Goal: Task Accomplishment & Management: Complete application form

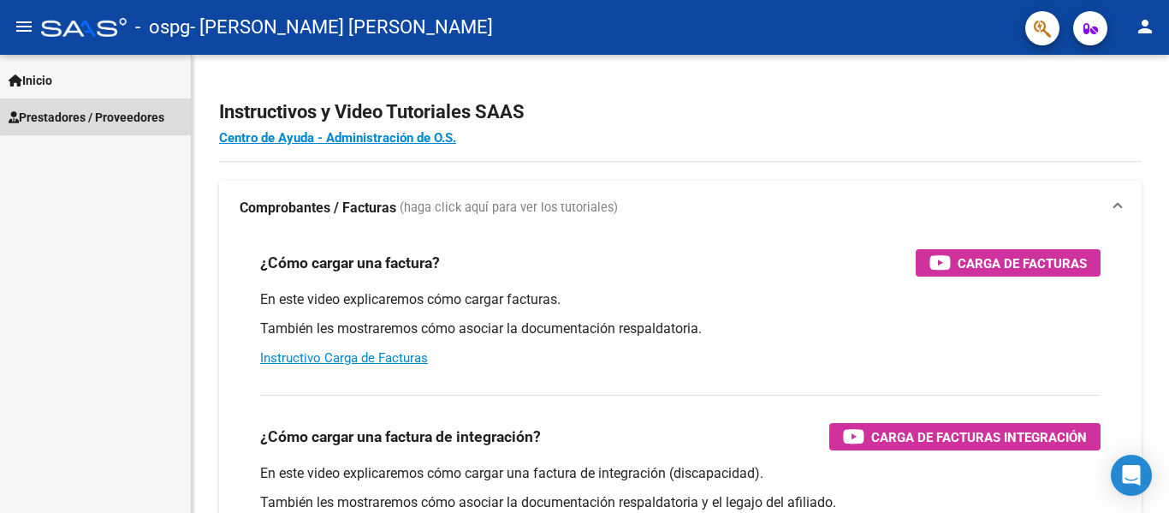
click at [113, 115] on span "Prestadores / Proveedores" at bounding box center [87, 117] width 156 height 19
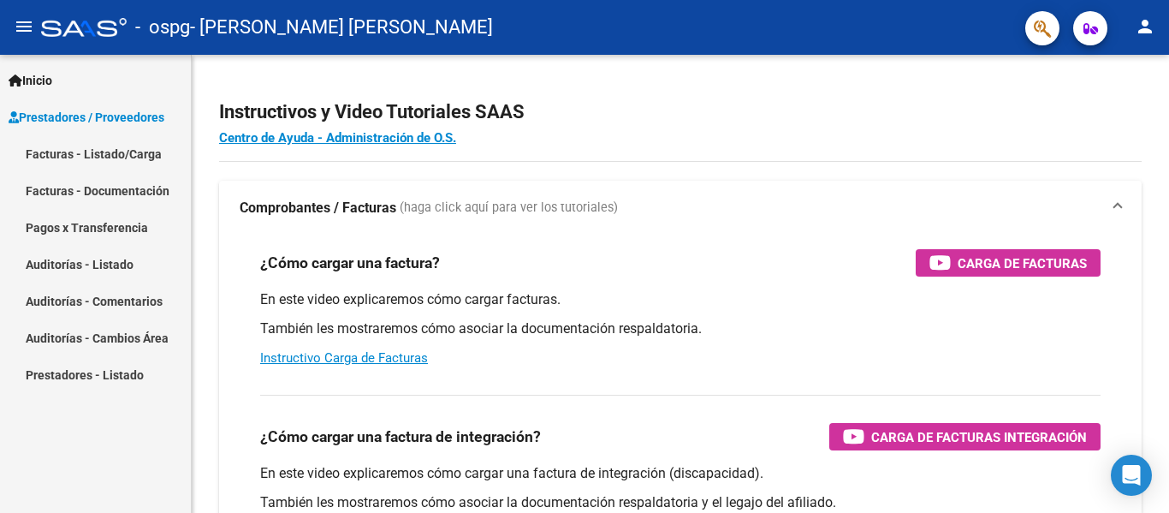
click at [108, 153] on link "Facturas - Listado/Carga" at bounding box center [95, 153] width 191 height 37
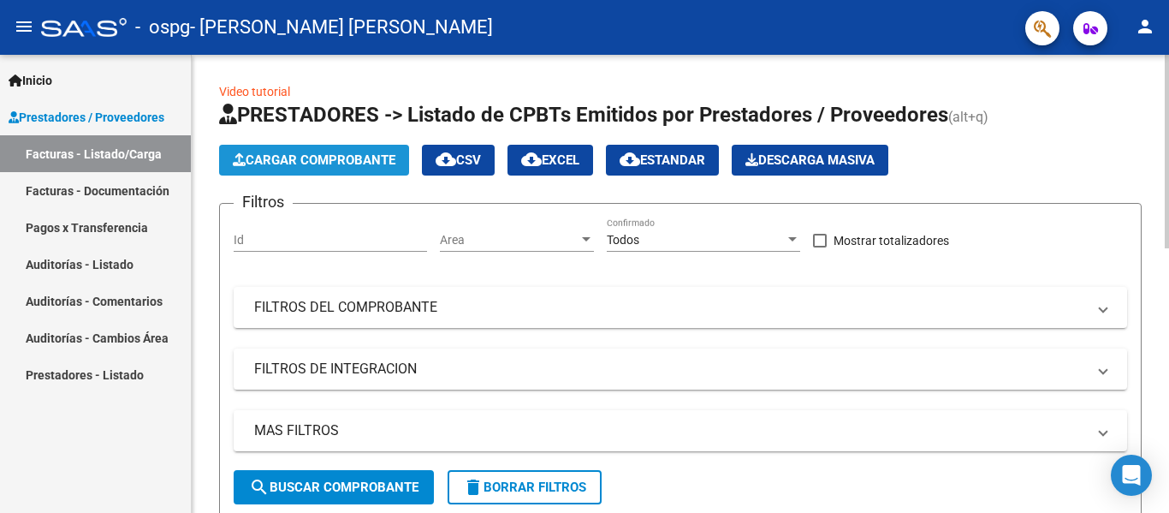
click at [285, 169] on button "Cargar Comprobante" at bounding box center [314, 160] width 190 height 31
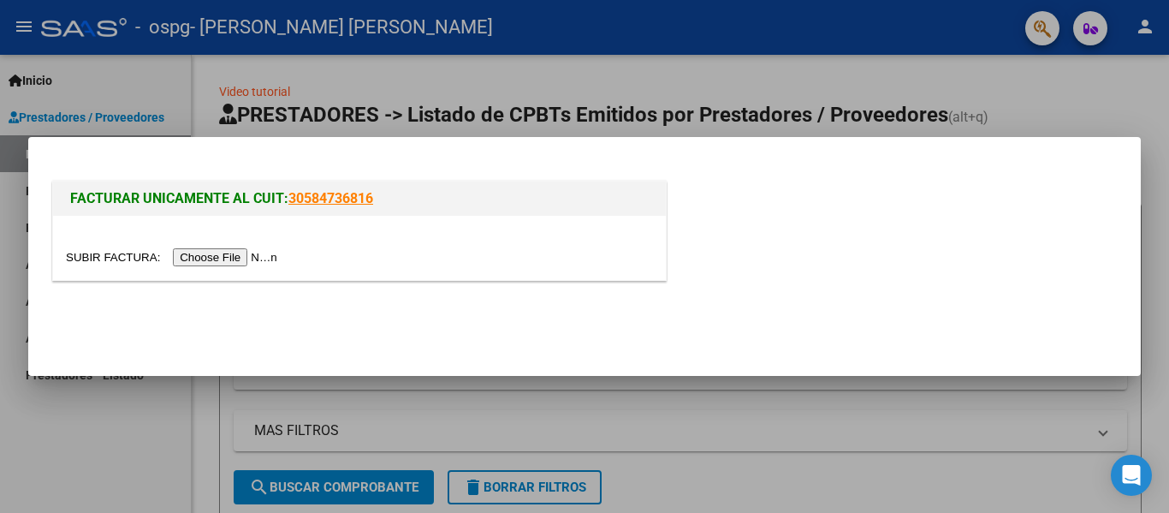
click at [262, 259] on input "file" at bounding box center [174, 257] width 217 height 18
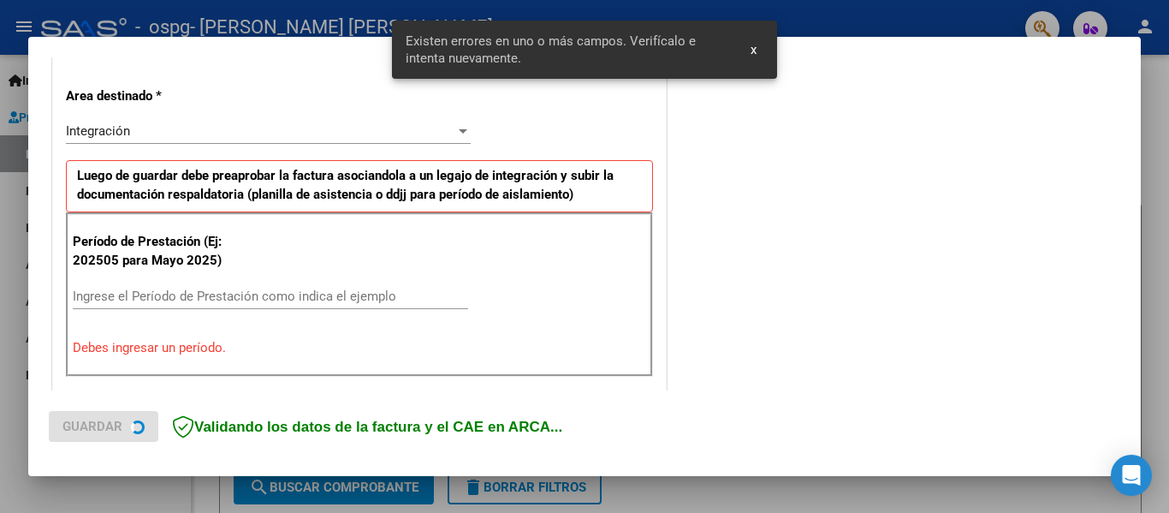
scroll to position [397, 0]
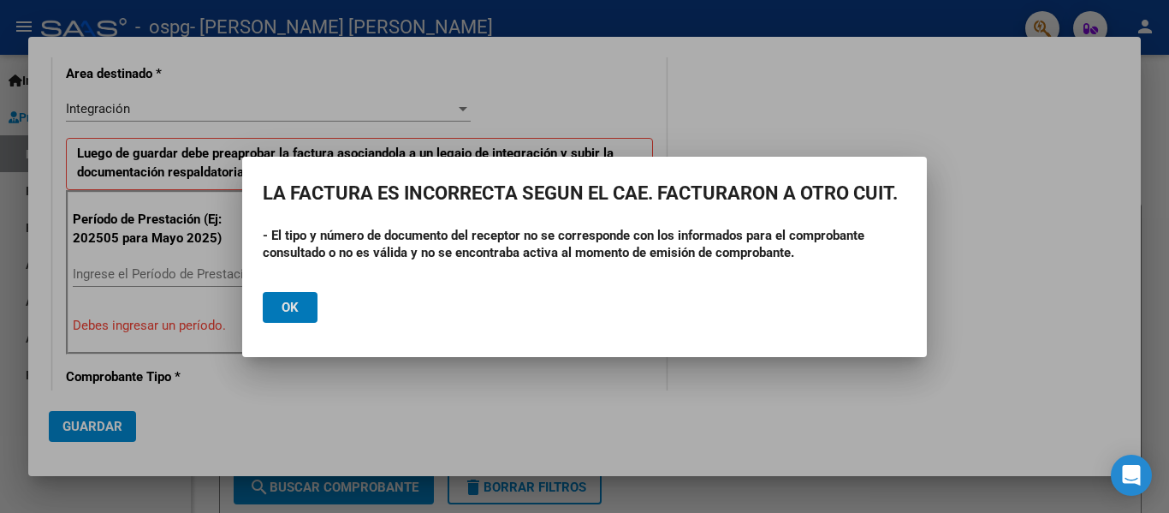
click at [300, 308] on button "Ok" at bounding box center [290, 307] width 55 height 31
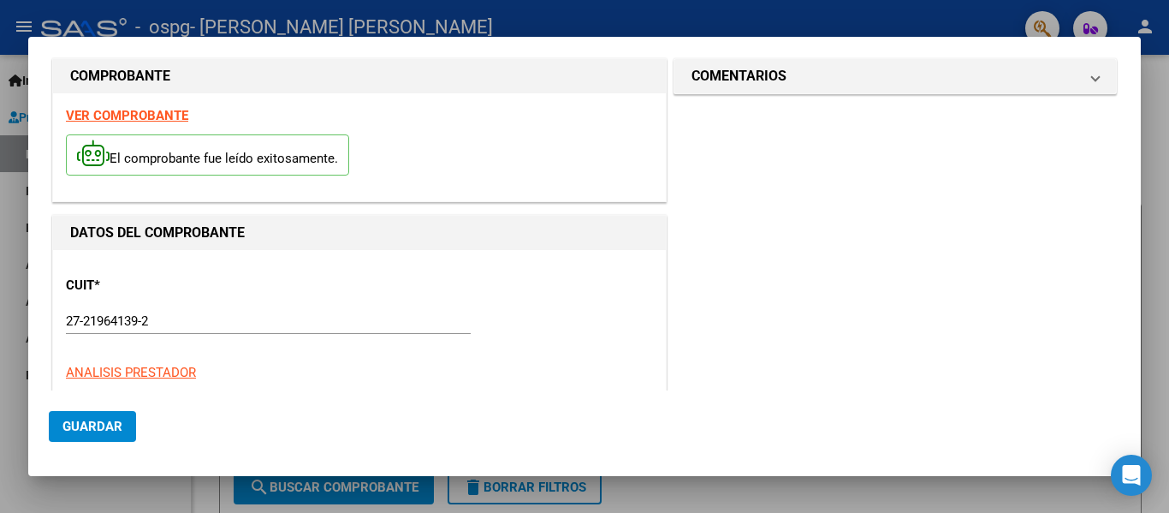
scroll to position [0, 0]
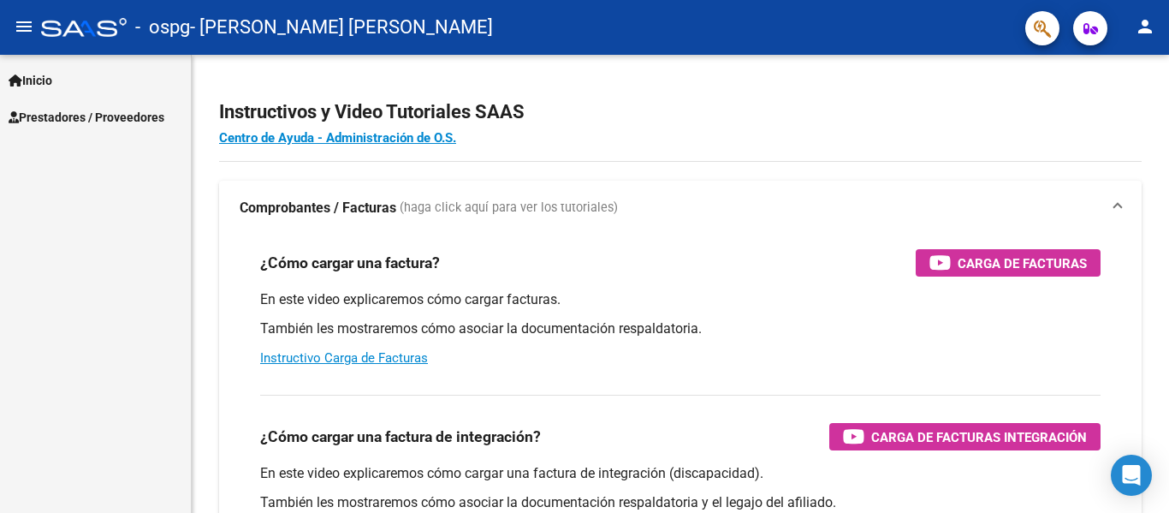
click at [89, 115] on span "Prestadores / Proveedores" at bounding box center [87, 117] width 156 height 19
click at [92, 112] on span "Prestadores / Proveedores" at bounding box center [87, 117] width 156 height 19
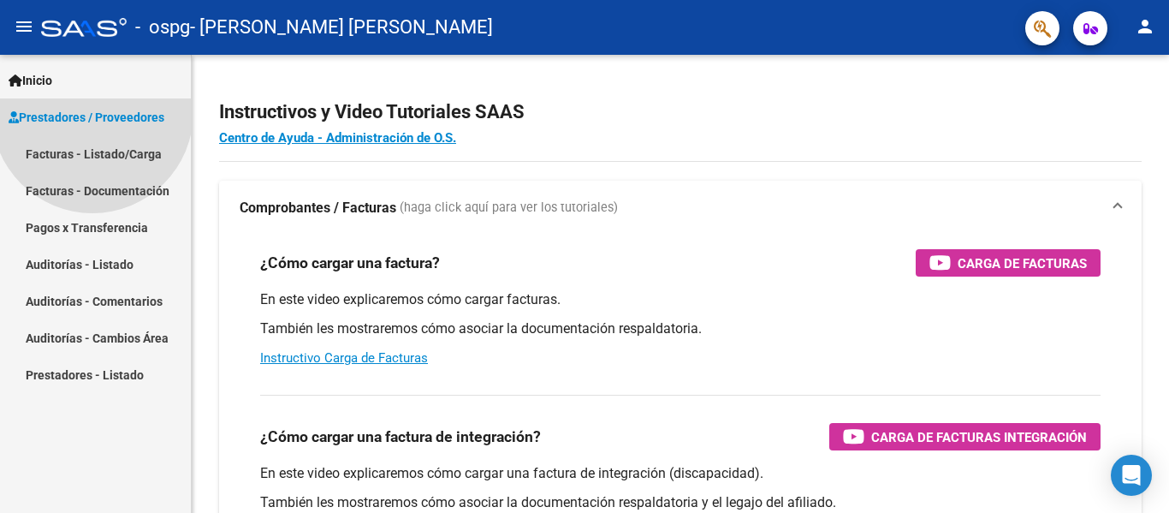
click at [92, 112] on span "Prestadores / Proveedores" at bounding box center [87, 117] width 156 height 19
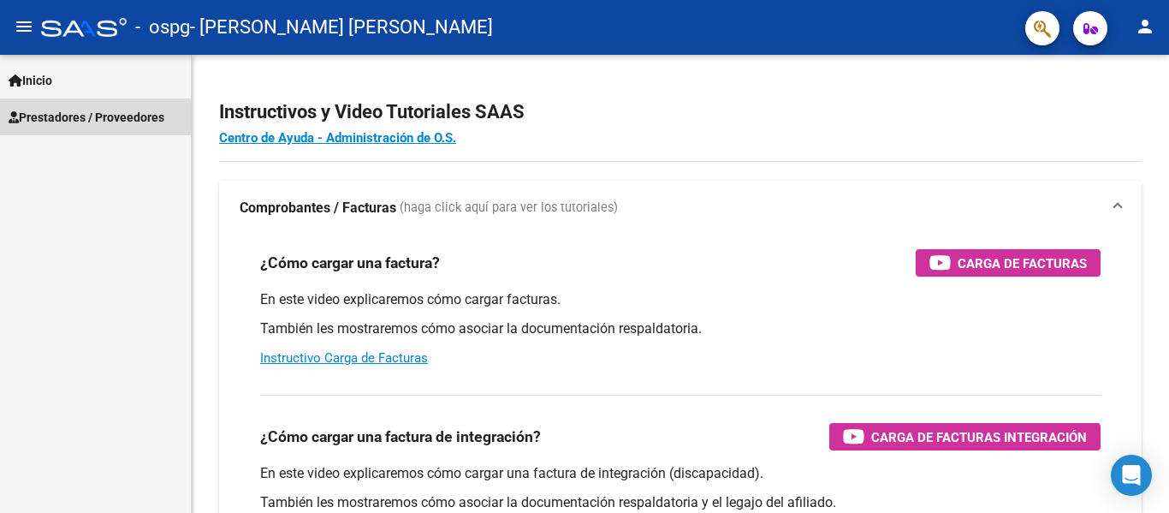
click at [90, 116] on span "Prestadores / Proveedores" at bounding box center [87, 117] width 156 height 19
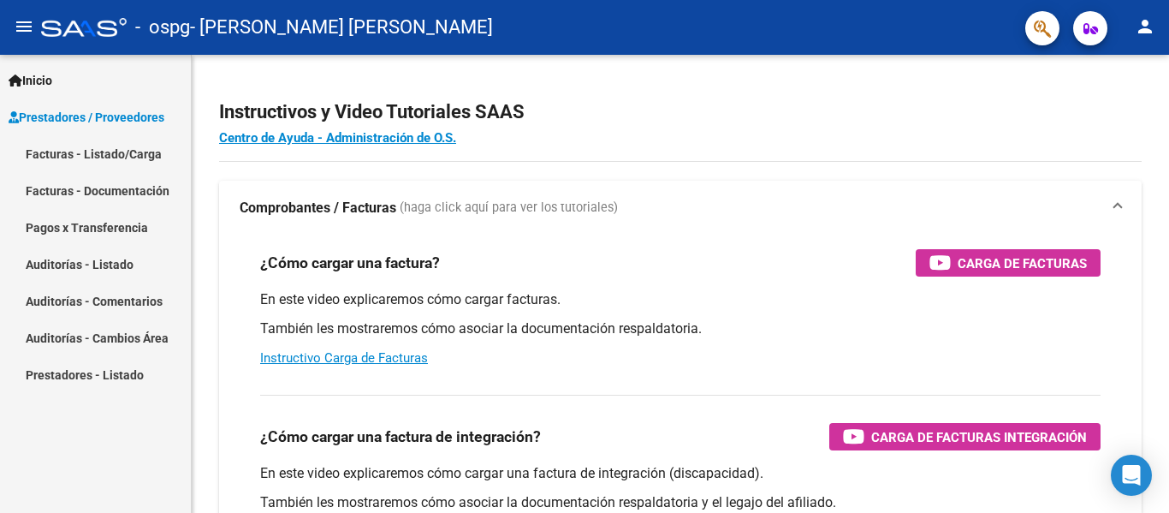
click at [93, 152] on link "Facturas - Listado/Carga" at bounding box center [95, 153] width 191 height 37
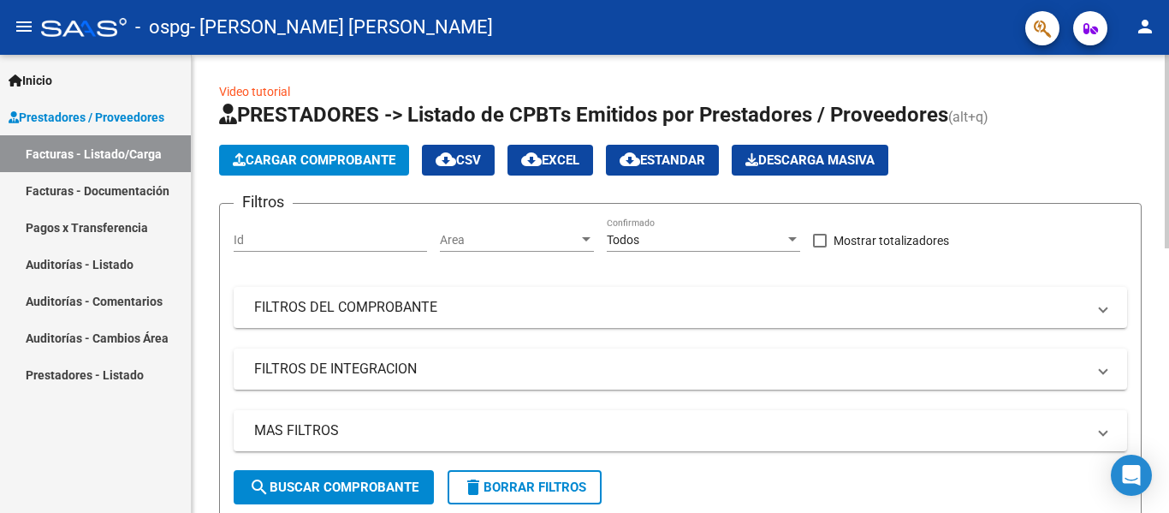
click at [267, 165] on span "Cargar Comprobante" at bounding box center [314, 159] width 163 height 15
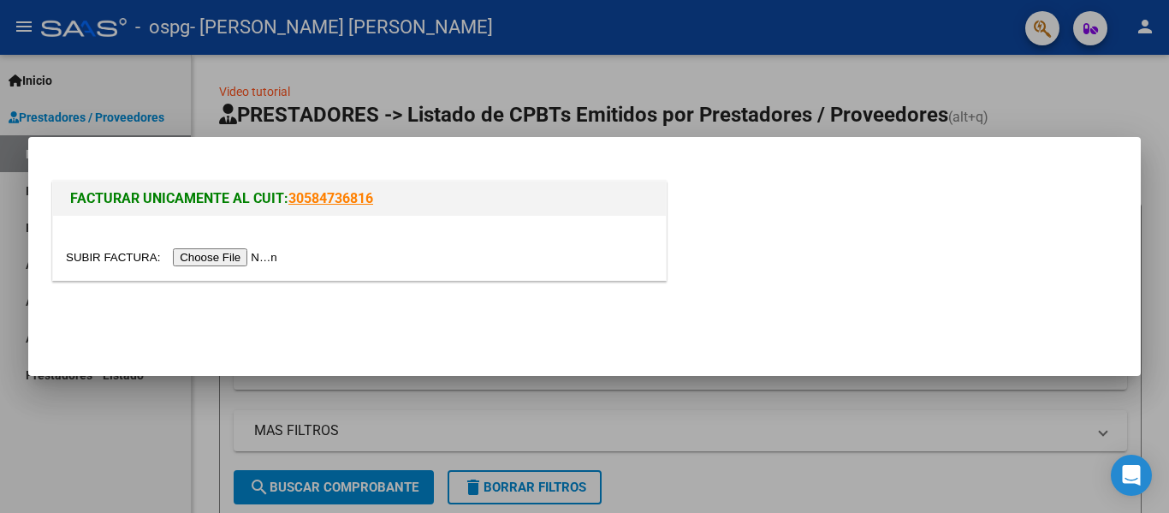
click at [257, 257] on input "file" at bounding box center [174, 257] width 217 height 18
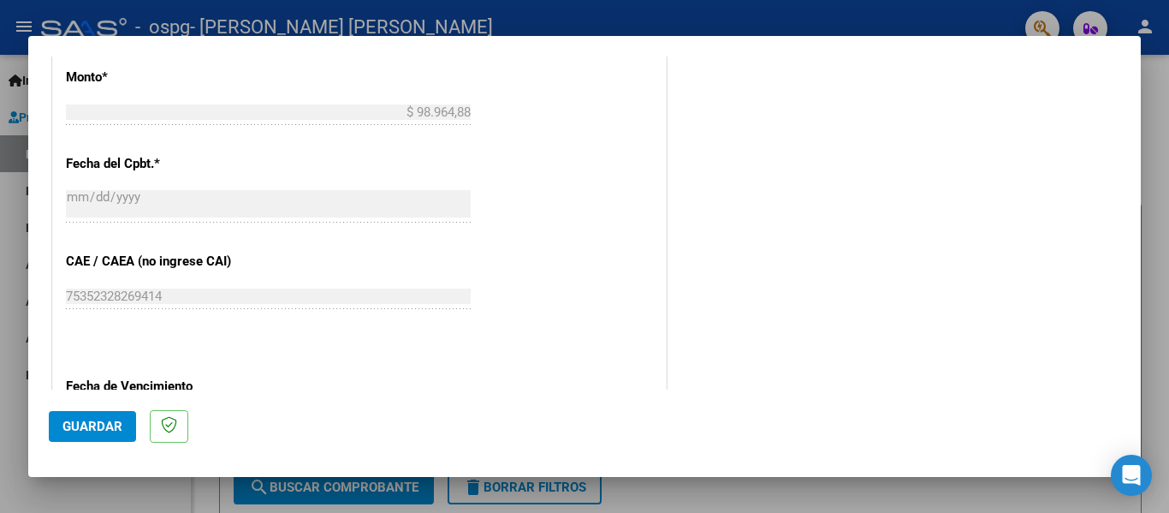
scroll to position [1092, 0]
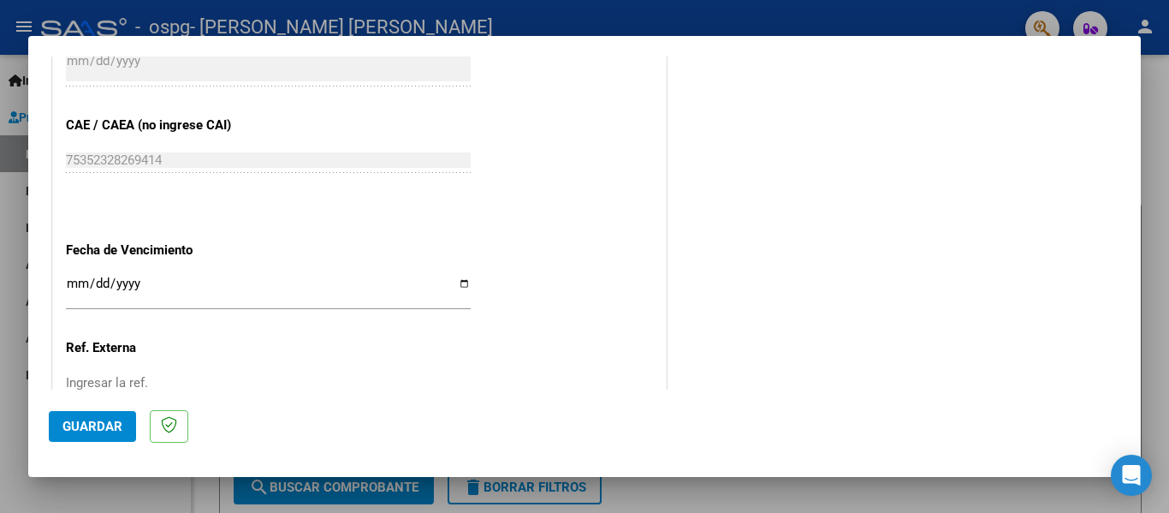
click at [459, 282] on input "Ingresar la fecha" at bounding box center [268, 289] width 405 height 27
type input "[DATE]"
click at [108, 424] on span "Guardar" at bounding box center [92, 425] width 60 height 15
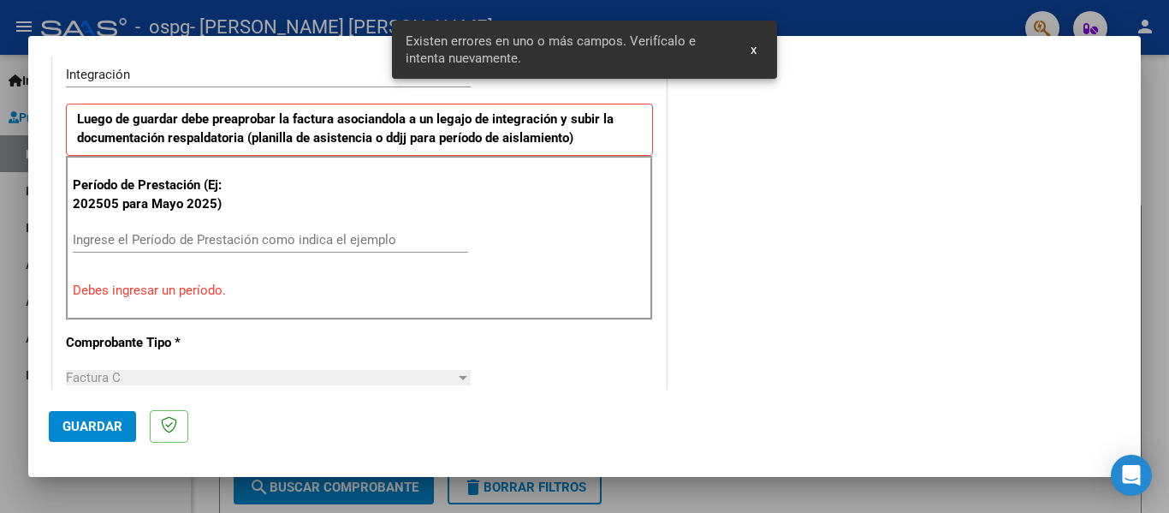
scroll to position [430, 0]
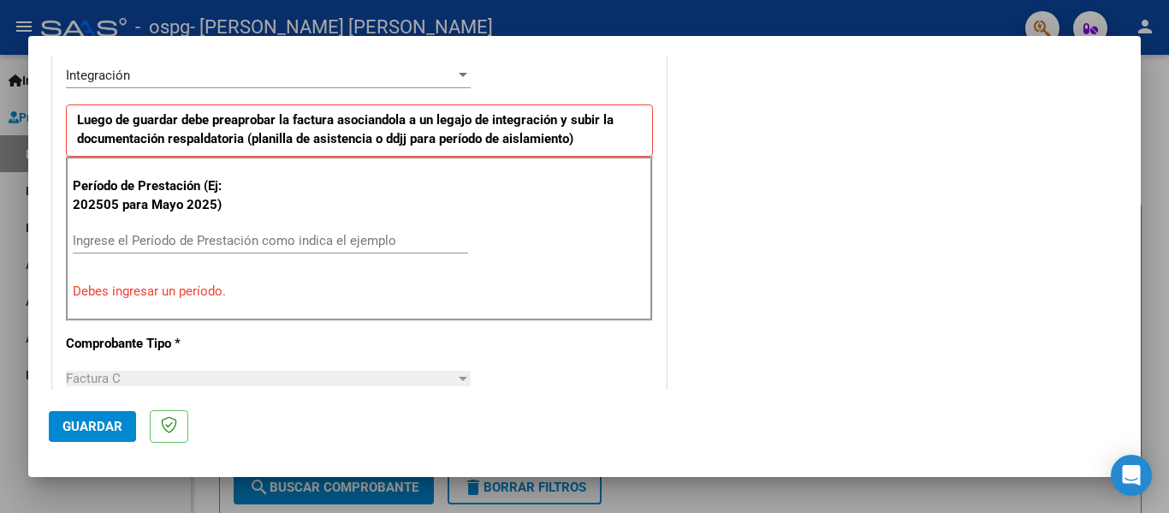
click at [157, 237] on input "Ingrese el Período de Prestación como indica el ejemplo" at bounding box center [270, 240] width 395 height 15
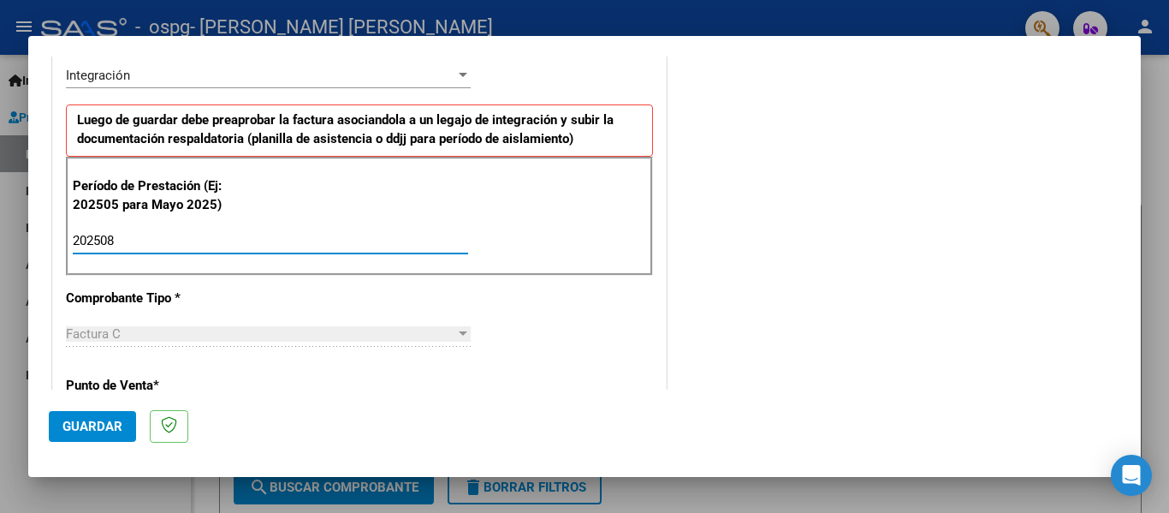
type input "202508"
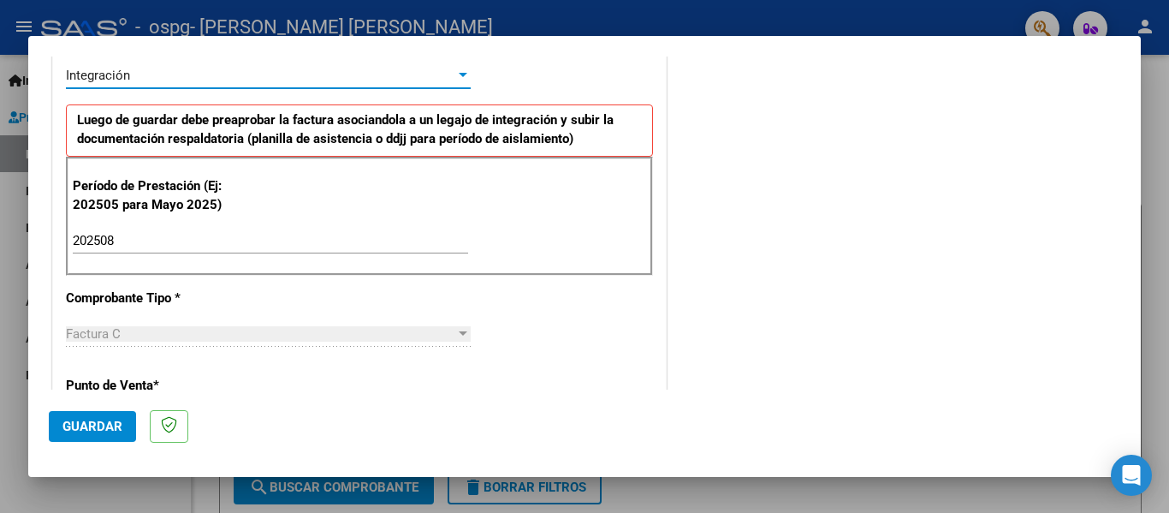
click at [460, 81] on div at bounding box center [462, 75] width 15 height 14
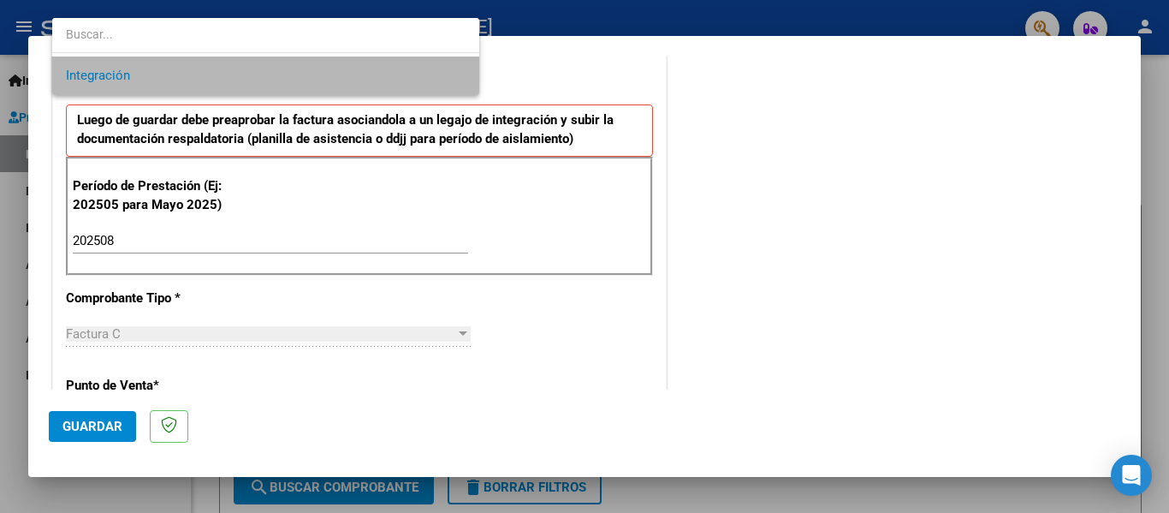
click at [460, 81] on span "Integración" at bounding box center [266, 75] width 400 height 39
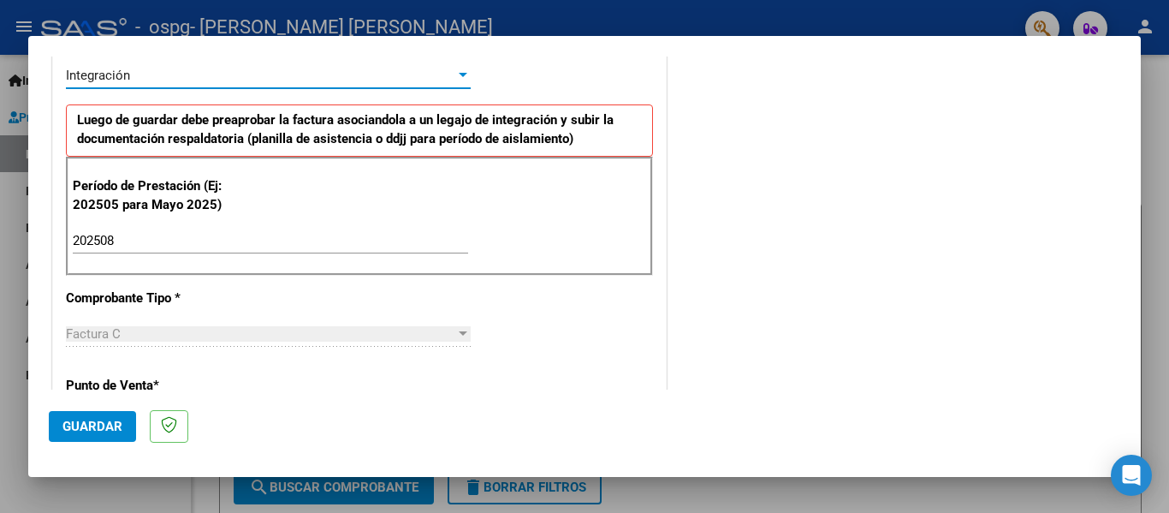
click at [115, 430] on span "Guardar" at bounding box center [92, 425] width 60 height 15
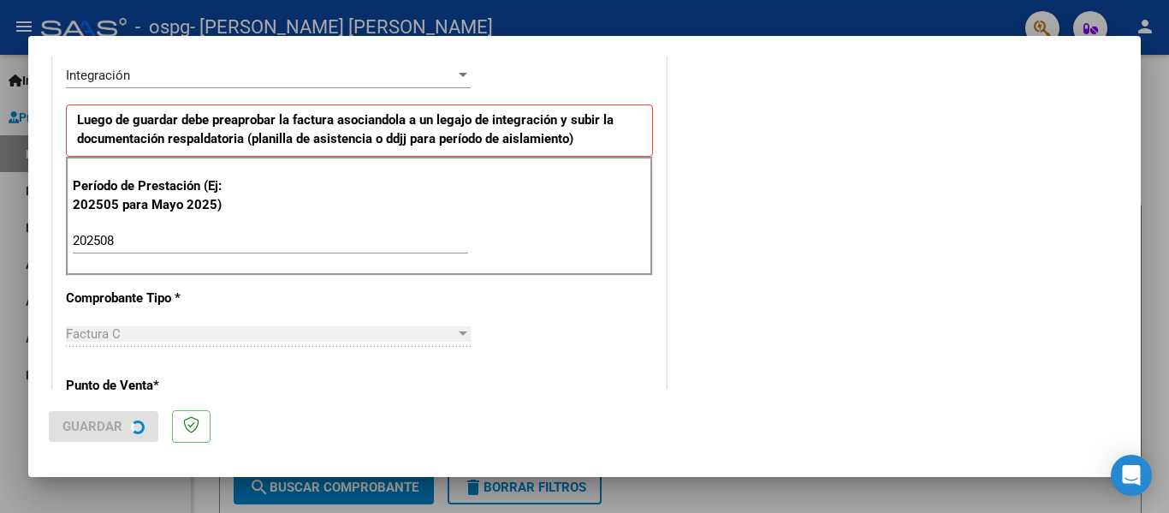
scroll to position [0, 0]
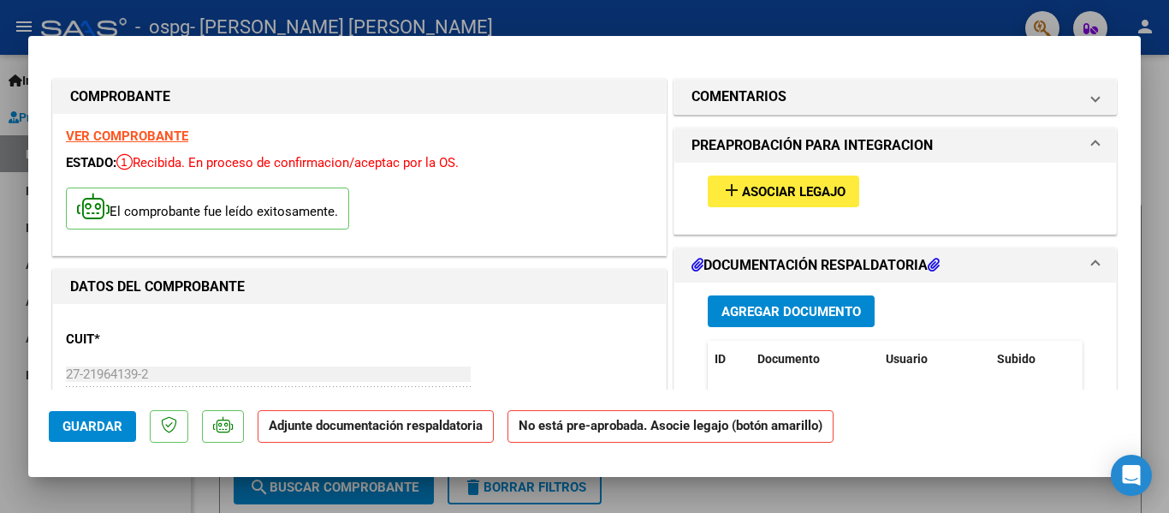
click at [742, 187] on span "Asociar Legajo" at bounding box center [794, 191] width 104 height 15
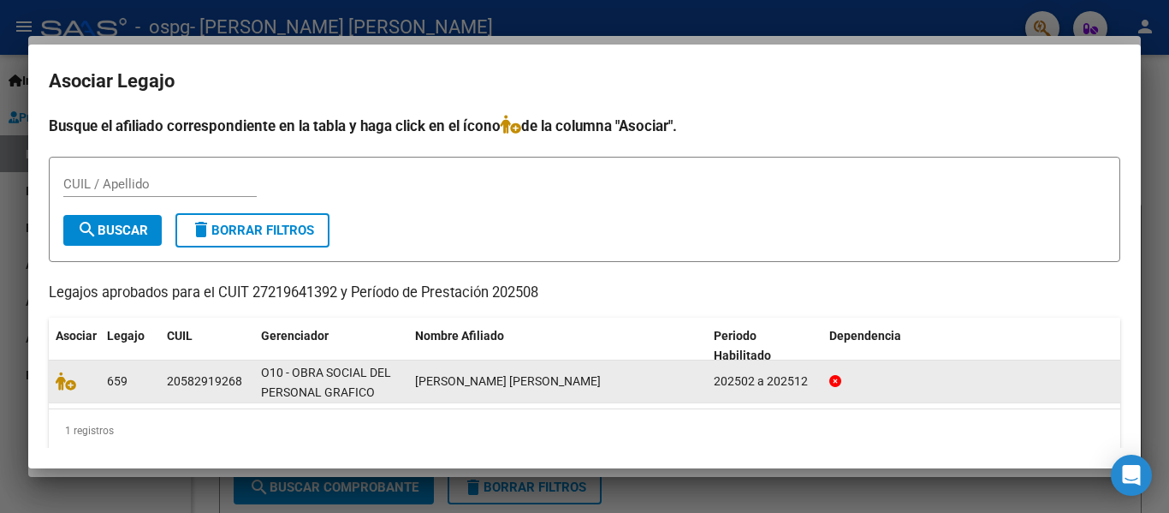
click at [558, 383] on div "[PERSON_NAME] [PERSON_NAME]" at bounding box center [557, 381] width 285 height 20
click at [519, 382] on span "[PERSON_NAME] [PERSON_NAME]" at bounding box center [508, 381] width 186 height 14
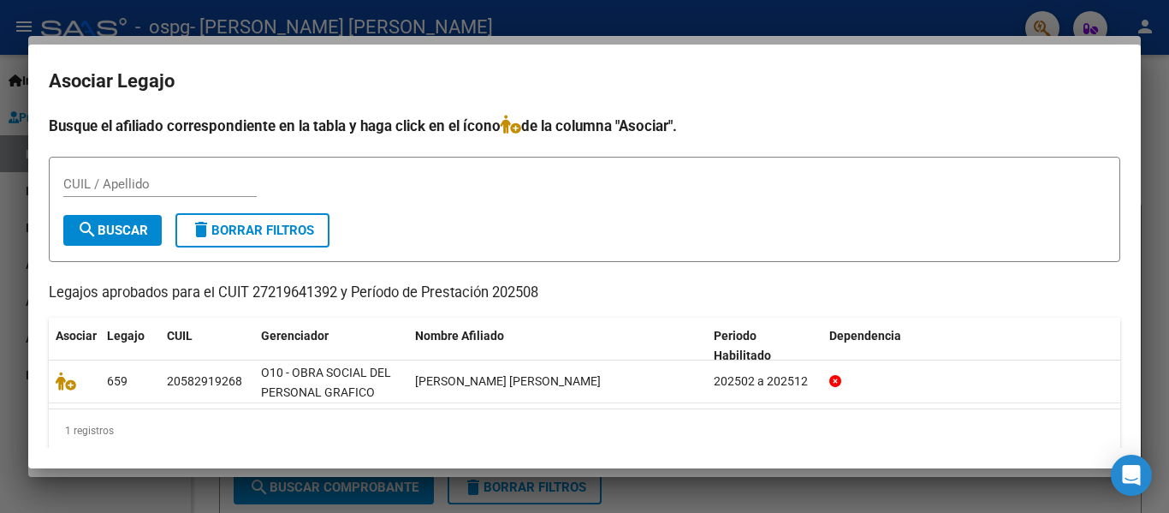
click at [150, 184] on input "CUIL / Apellido" at bounding box center [159, 183] width 193 height 15
type input "20582919268"
click at [148, 228] on span "search Buscar" at bounding box center [112, 230] width 71 height 15
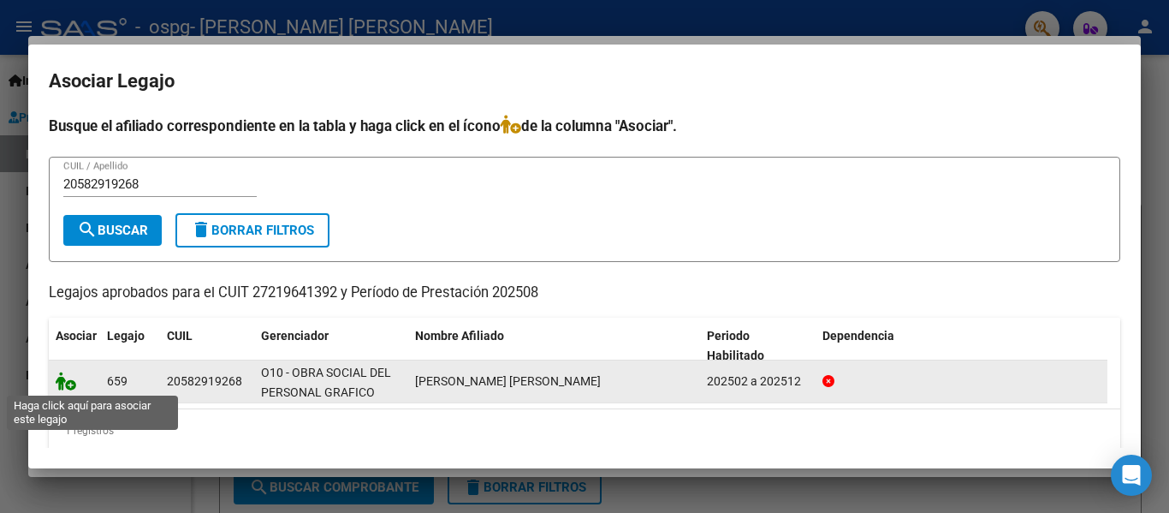
click at [68, 380] on icon at bounding box center [66, 380] width 21 height 19
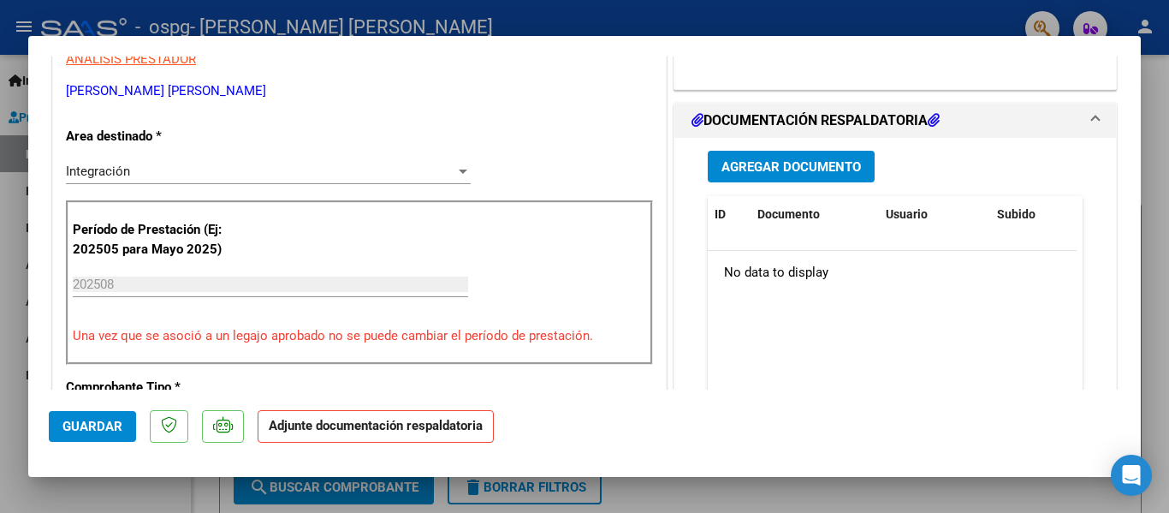
scroll to position [321, 0]
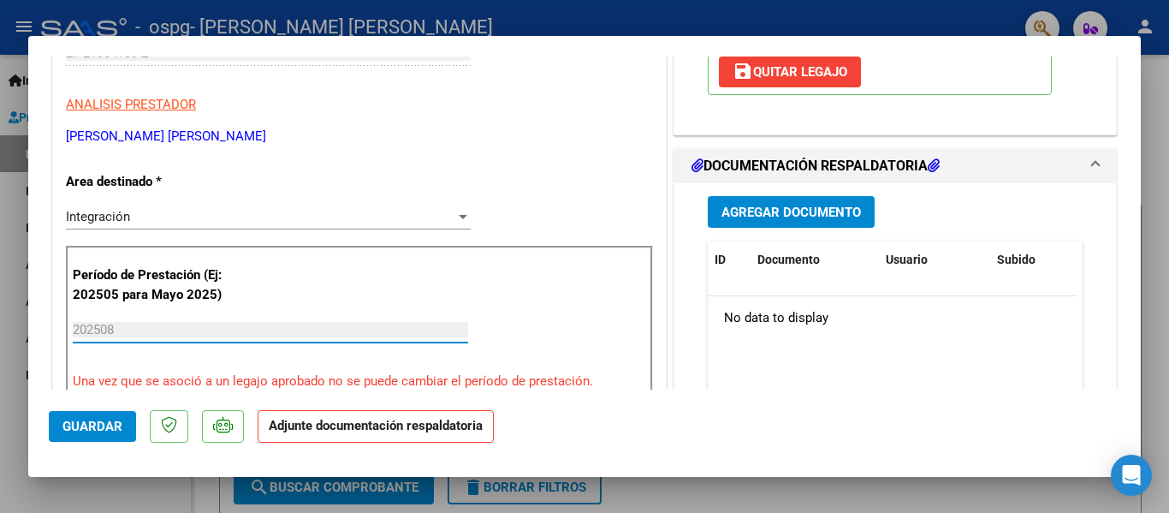
click at [277, 323] on input "202508" at bounding box center [270, 329] width 395 height 15
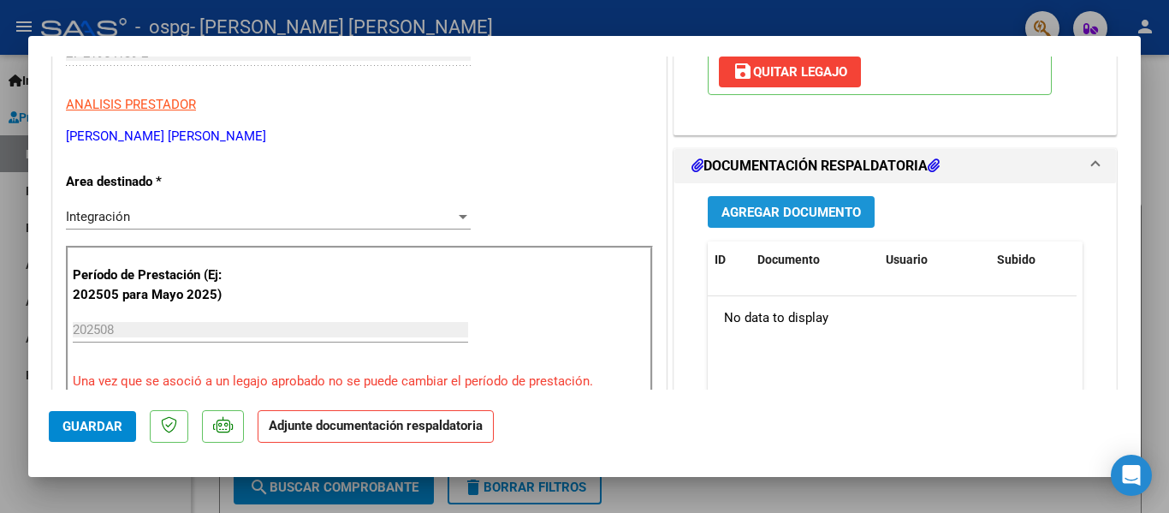
click at [819, 217] on span "Agregar Documento" at bounding box center [790, 212] width 139 height 15
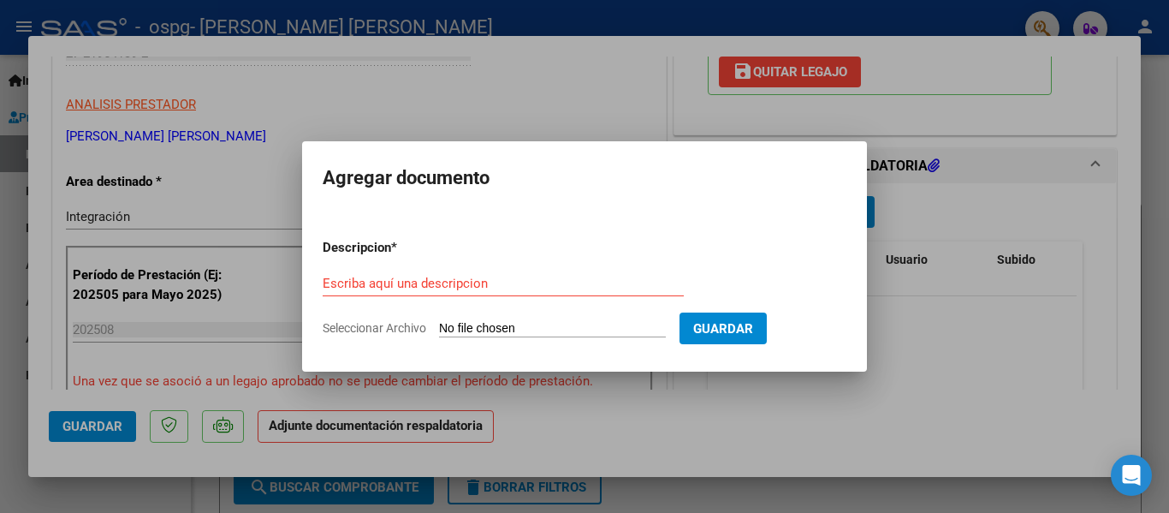
click at [946, 192] on div at bounding box center [584, 256] width 1169 height 513
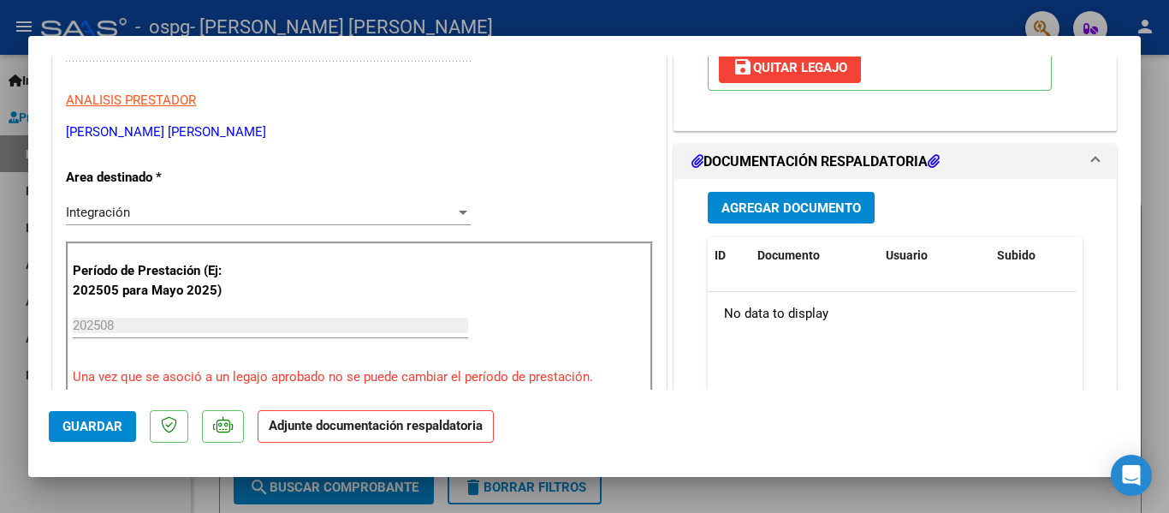
scroll to position [329, 0]
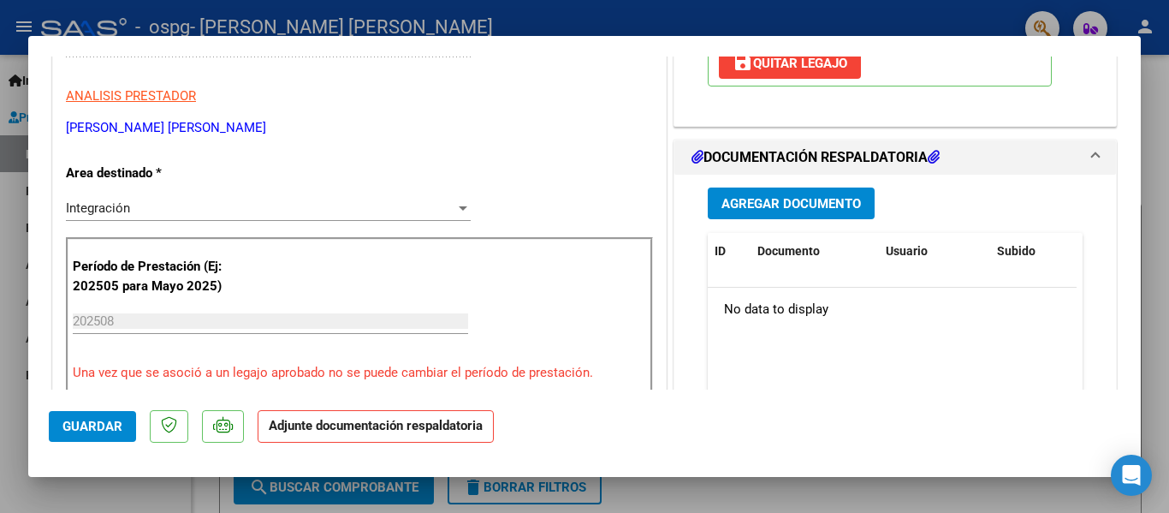
click at [816, 205] on span "Agregar Documento" at bounding box center [790, 203] width 139 height 15
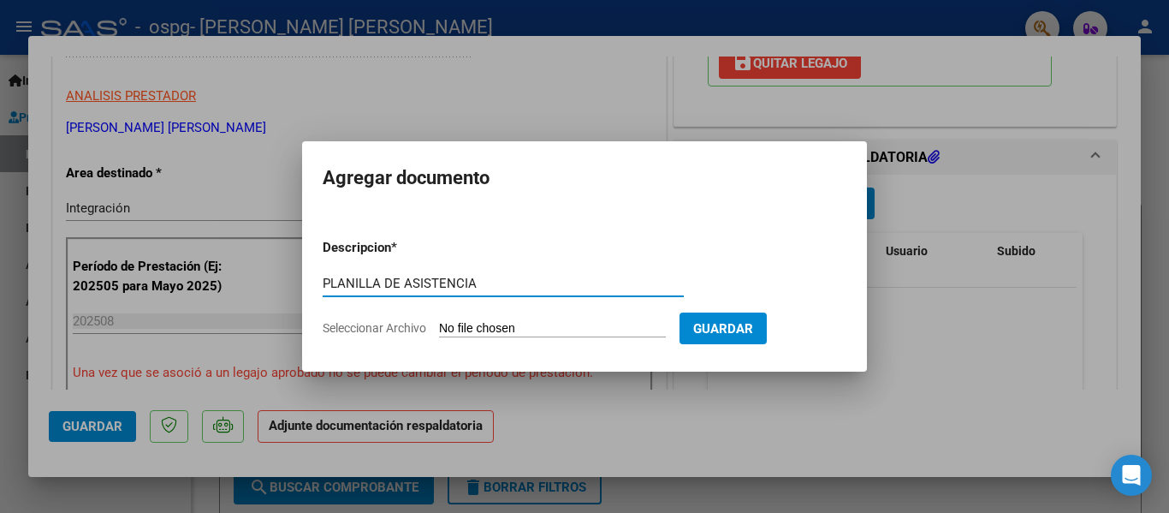
type input "PLANILLA DE ASISTENCIA"
click at [456, 329] on input "Seleccionar Archivo" at bounding box center [552, 329] width 227 height 16
type input "C:\fakepath\Planilla de Asistencia 08 - [PERSON_NAME].pdf"
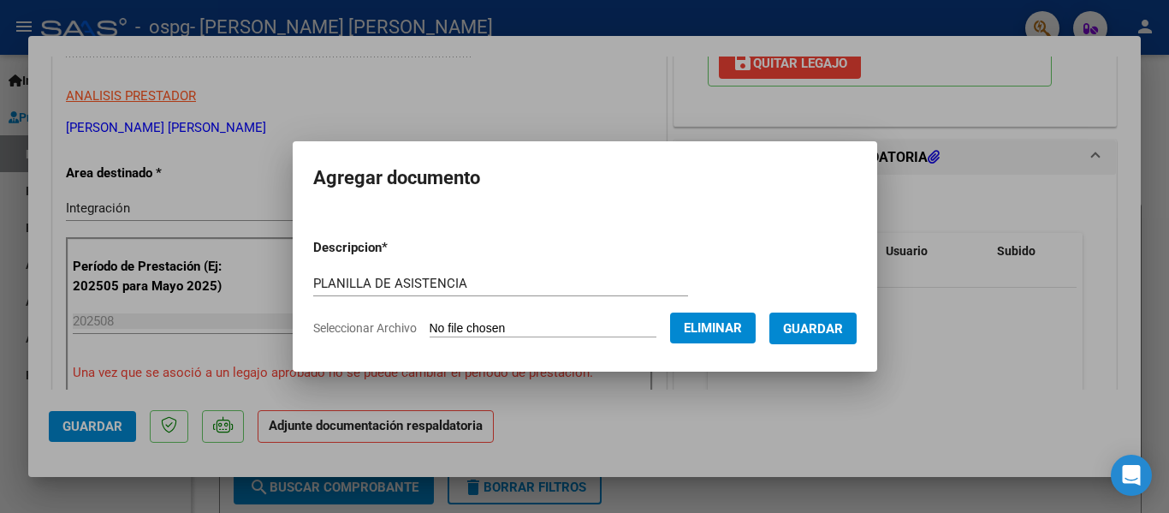
click at [800, 326] on button "Guardar" at bounding box center [812, 328] width 87 height 32
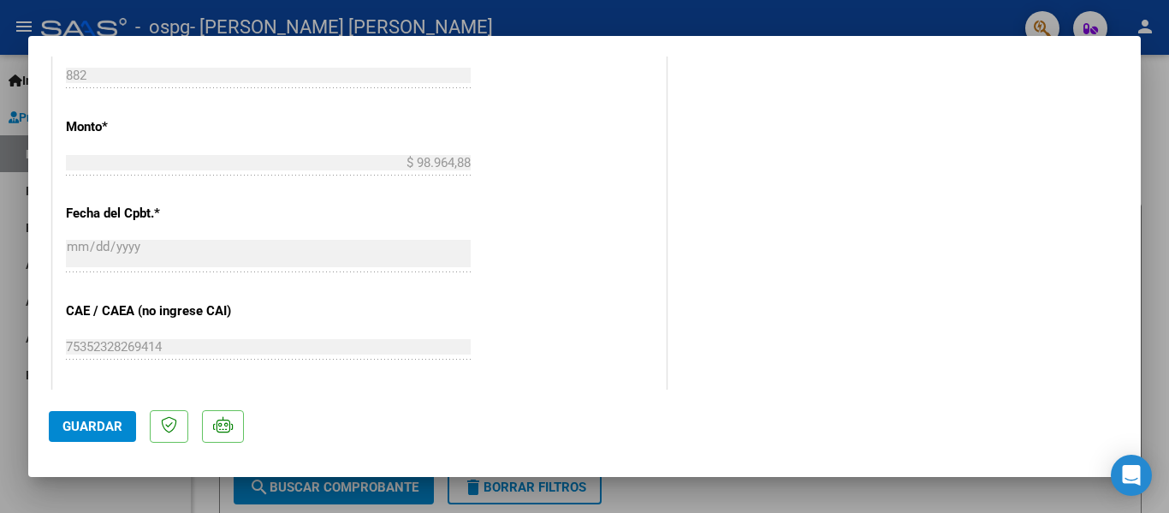
scroll to position [887, 0]
click at [74, 431] on span "Guardar" at bounding box center [92, 425] width 60 height 15
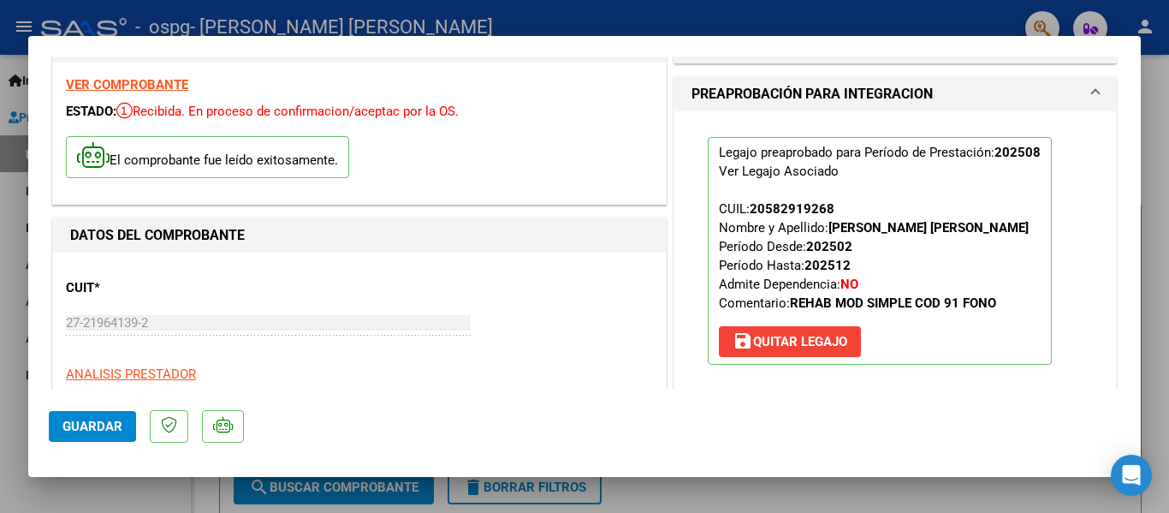
scroll to position [0, 0]
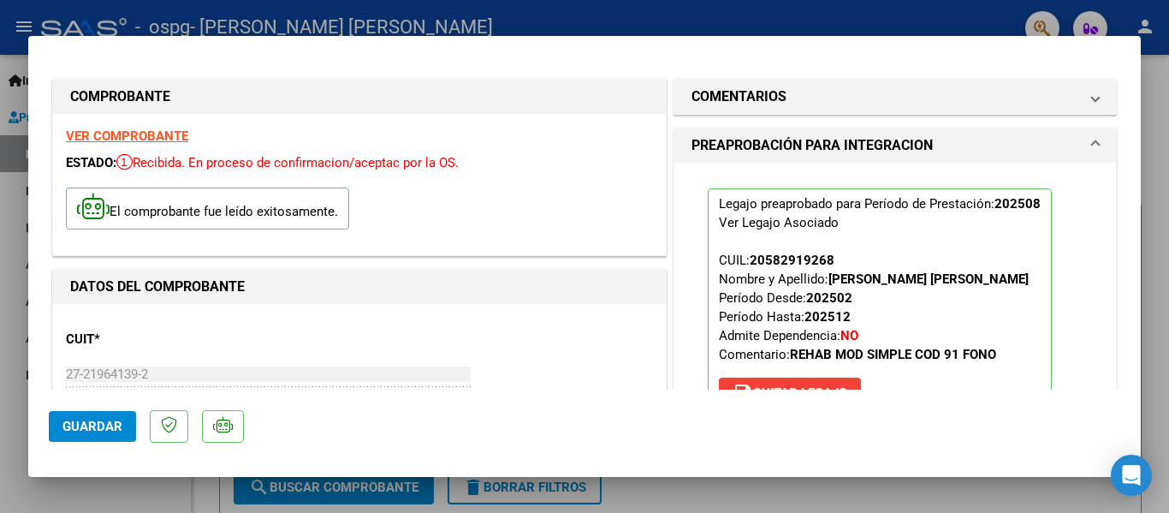
click at [982, 24] on div at bounding box center [584, 256] width 1169 height 513
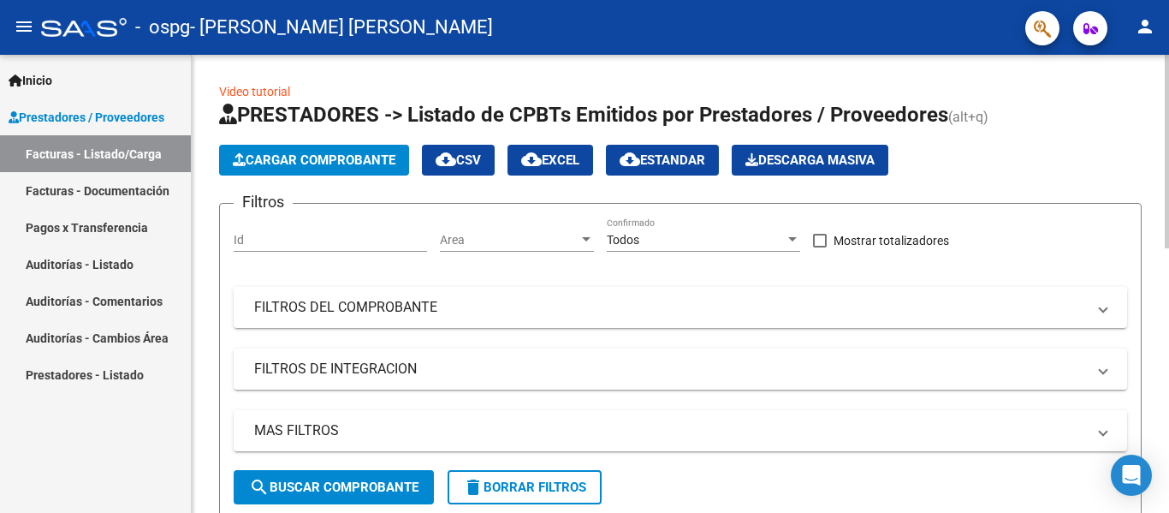
click at [299, 235] on input "Id" at bounding box center [330, 240] width 193 height 15
click at [445, 230] on div "Area Area" at bounding box center [517, 234] width 154 height 34
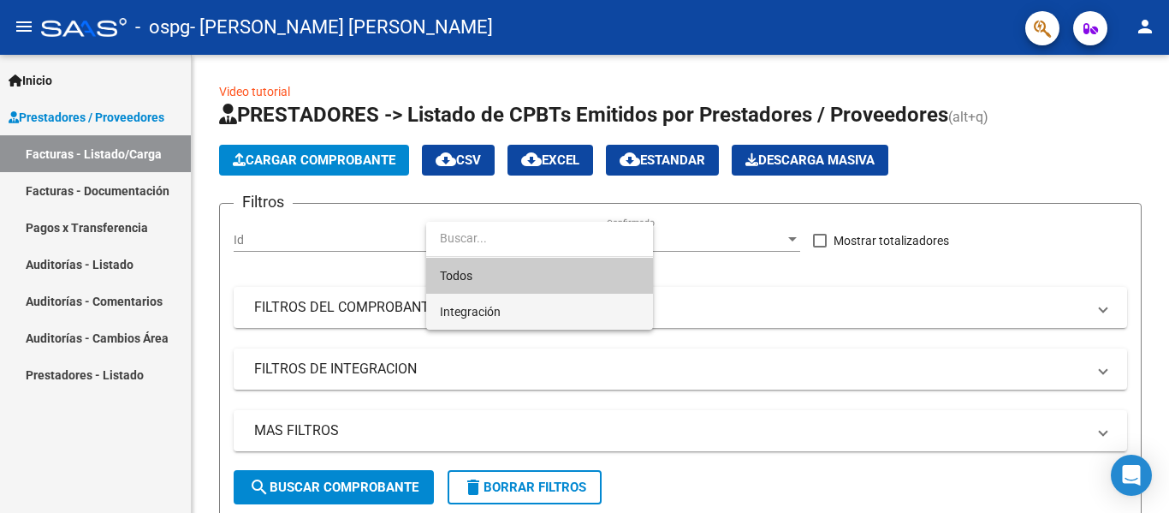
drag, startPoint x: 445, startPoint y: 230, endPoint x: 479, endPoint y: 318, distance: 94.6
click at [479, 318] on div "Todos Integración" at bounding box center [539, 276] width 227 height 108
click at [479, 318] on span "Integración" at bounding box center [539, 312] width 199 height 36
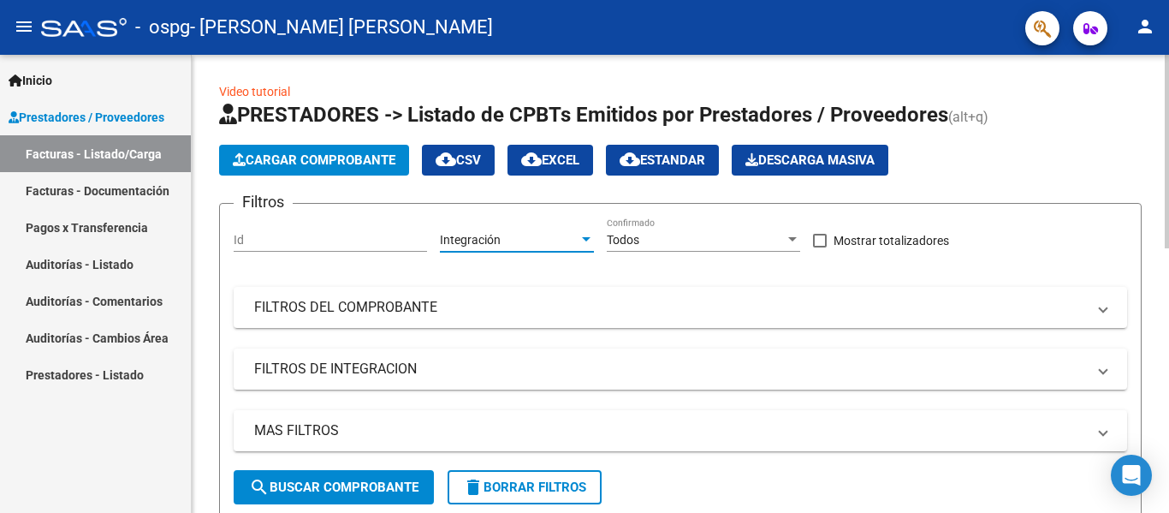
click at [642, 242] on div "Todos" at bounding box center [696, 240] width 178 height 15
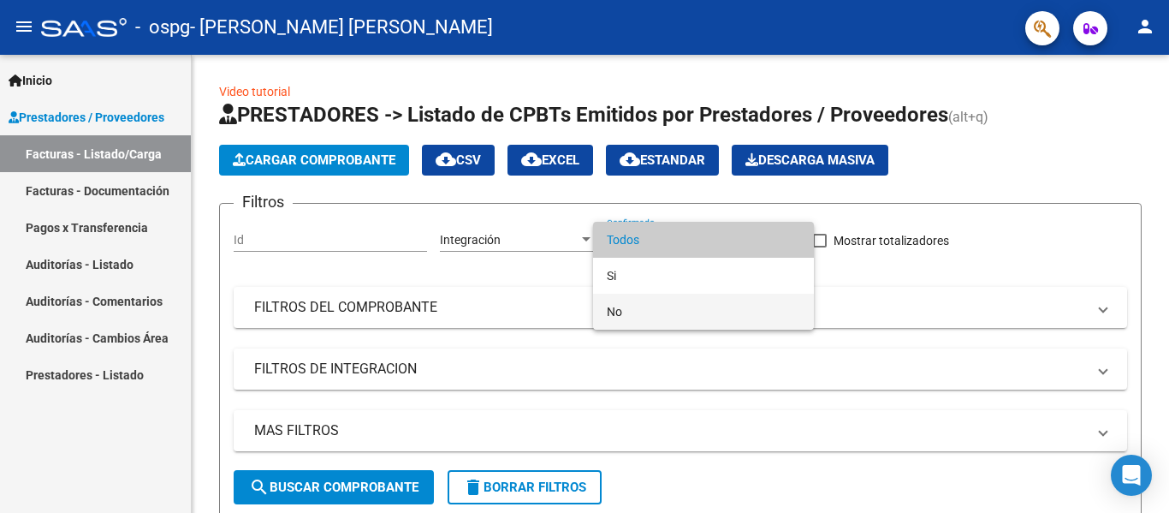
click at [646, 302] on span "No" at bounding box center [703, 312] width 193 height 36
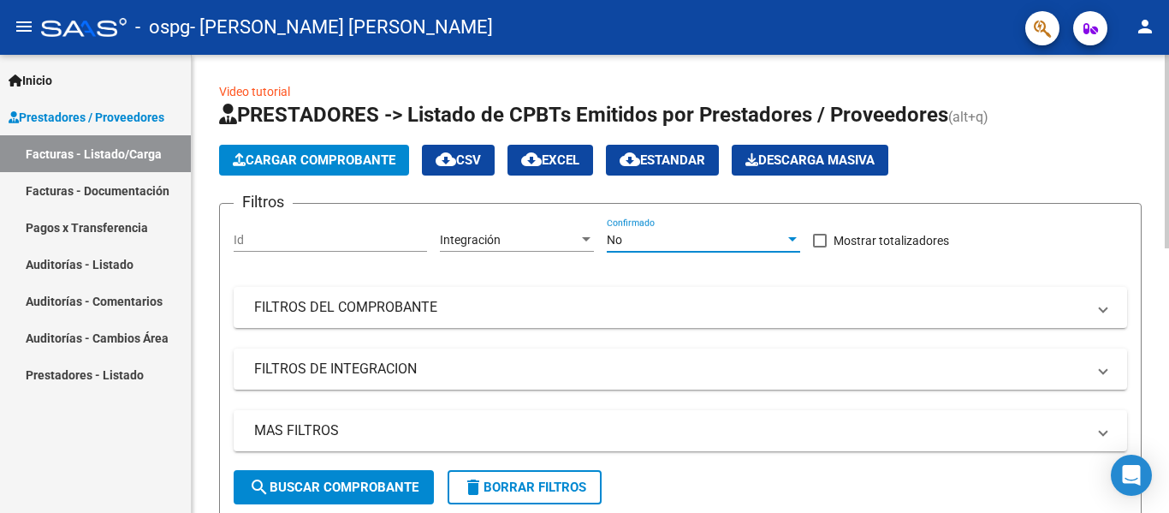
click at [653, 240] on div "No" at bounding box center [696, 240] width 178 height 15
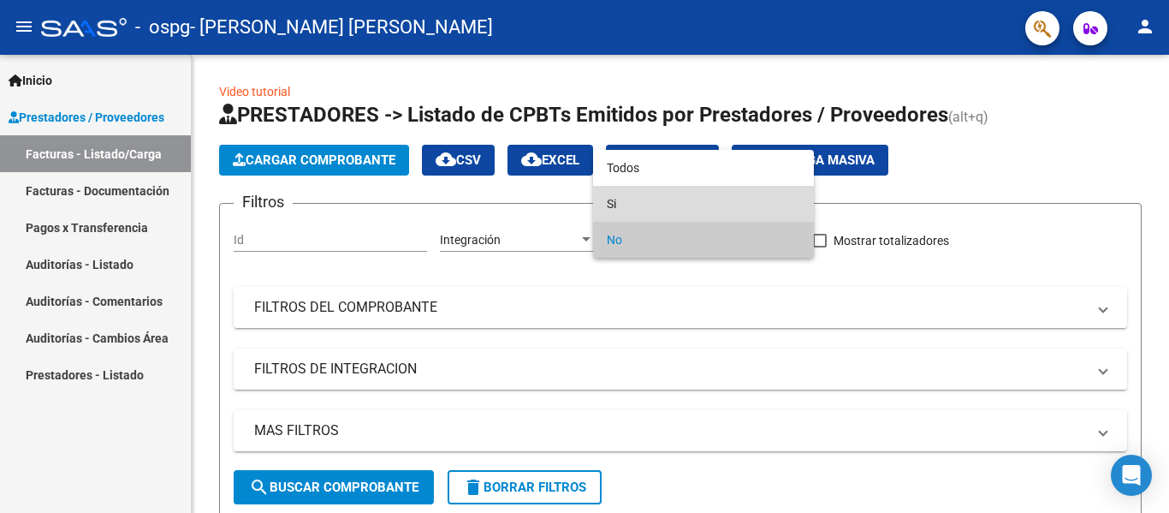
click at [651, 211] on span "Si" at bounding box center [703, 204] width 193 height 36
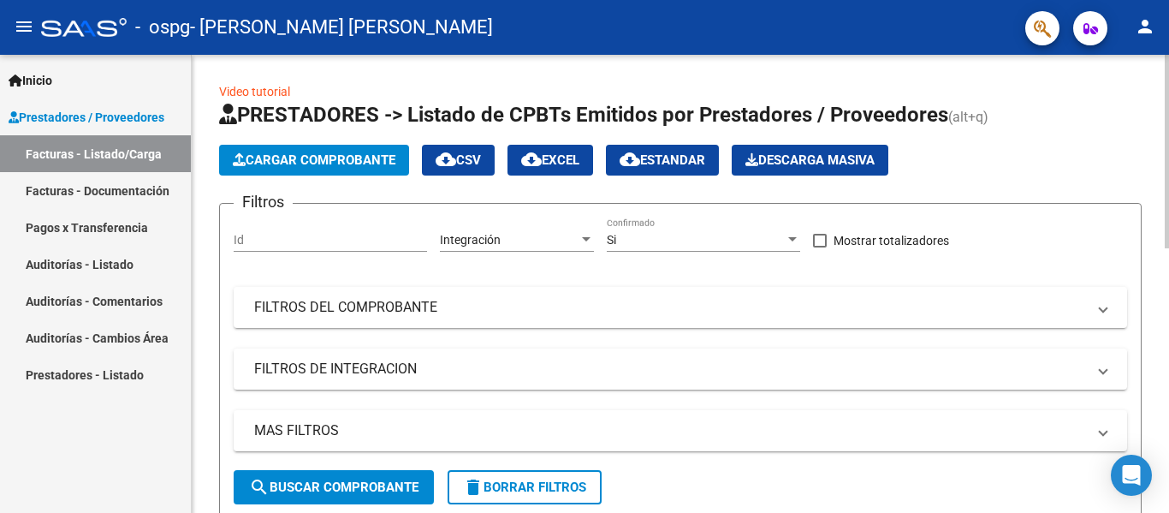
click at [366, 231] on div "Id" at bounding box center [330, 234] width 193 height 34
click at [329, 486] on span "search Buscar Comprobante" at bounding box center [333, 486] width 169 height 15
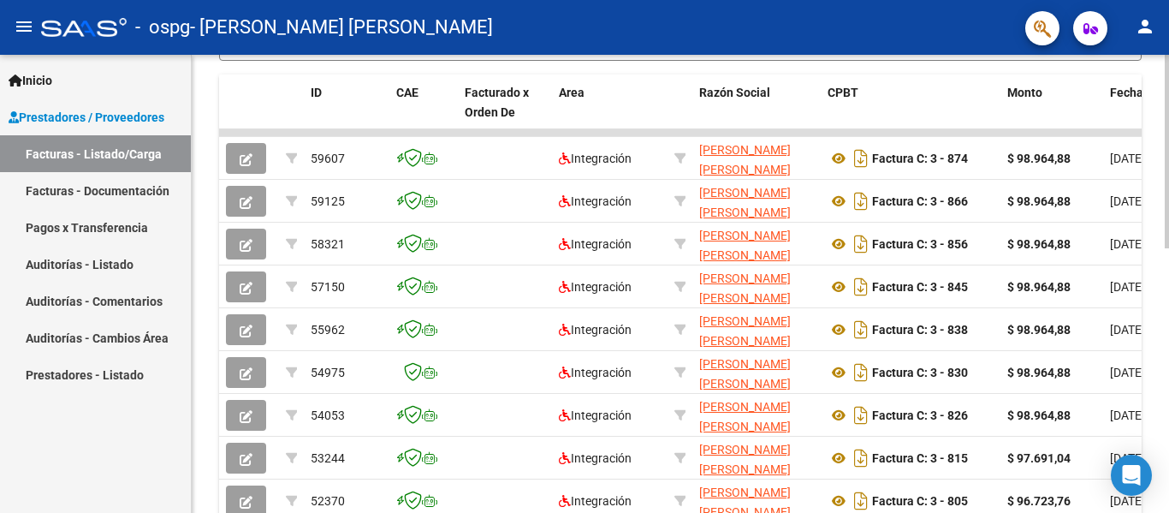
click at [1168, 457] on div at bounding box center [1167, 284] width 4 height 458
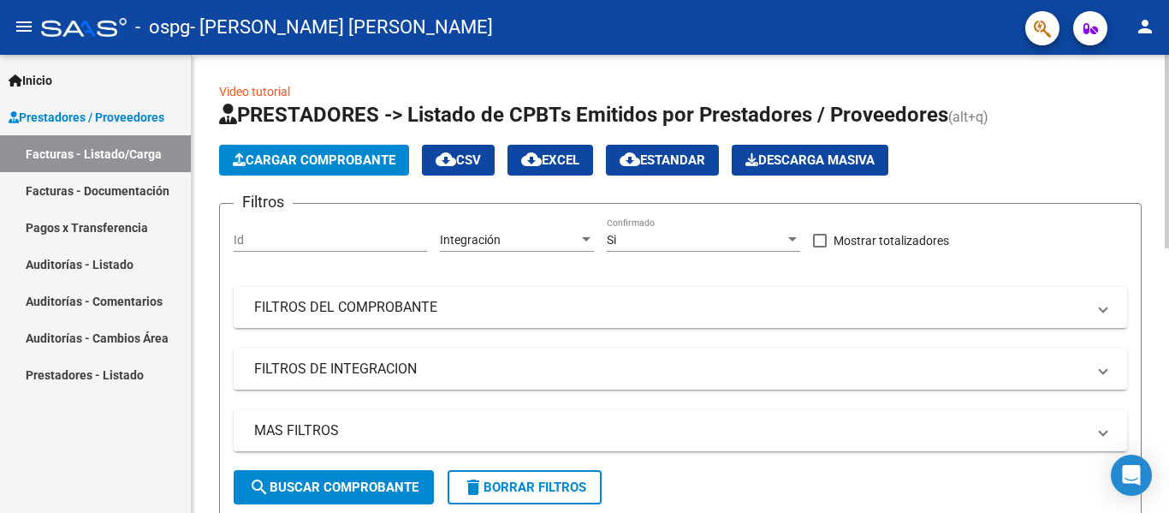
click at [1166, 74] on div at bounding box center [1167, 284] width 4 height 458
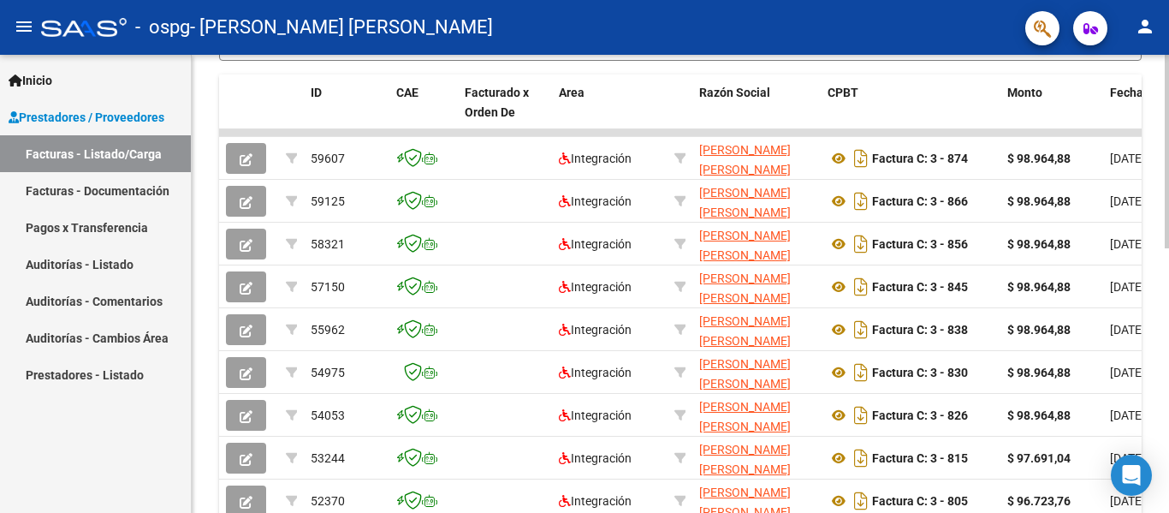
click at [1166, 455] on div at bounding box center [1167, 284] width 4 height 458
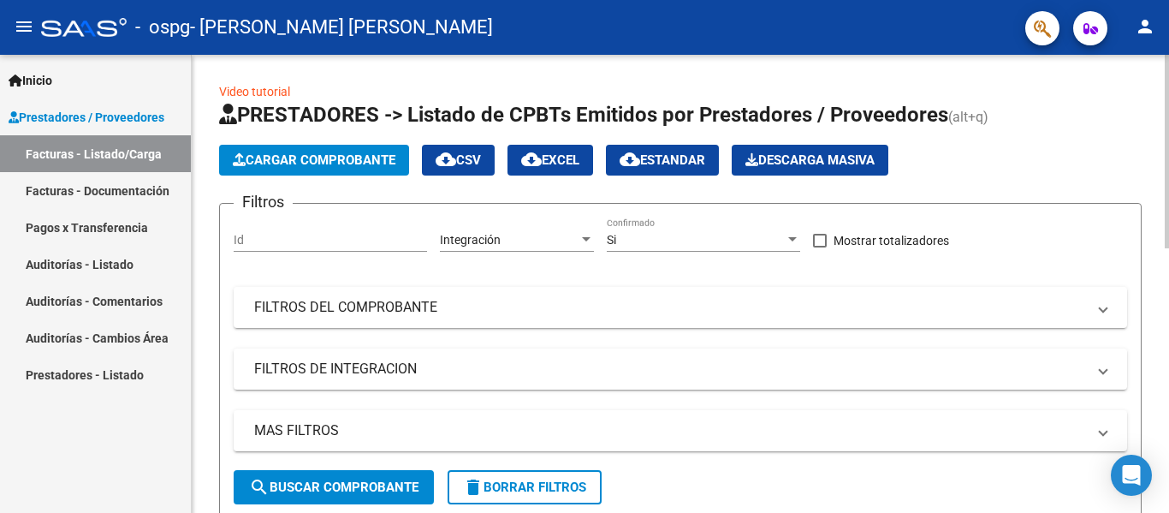
click at [1168, 68] on div at bounding box center [1167, 284] width 4 height 458
click at [671, 245] on div "Si" at bounding box center [696, 240] width 178 height 15
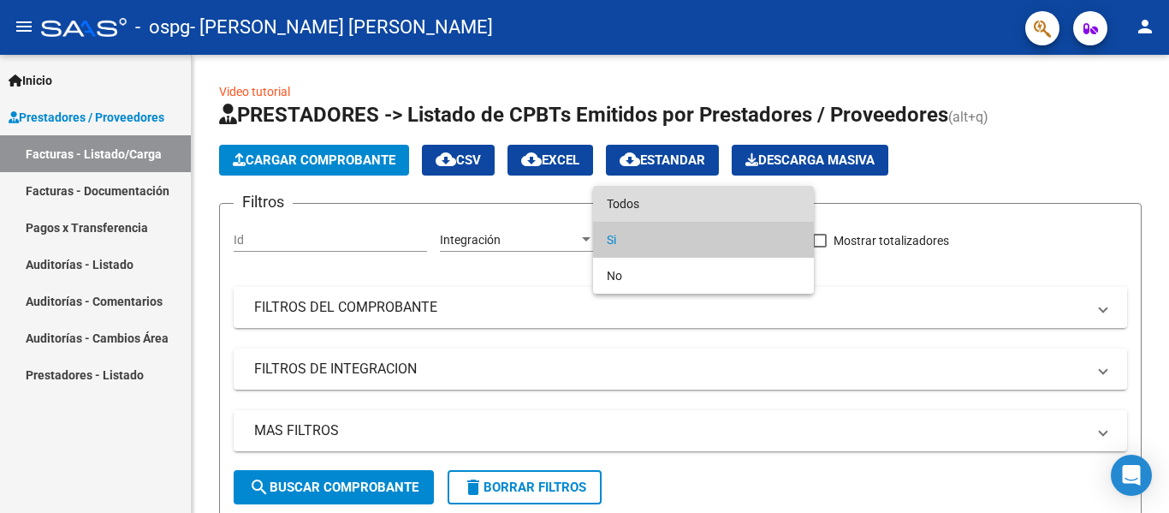
click at [653, 198] on span "Todos" at bounding box center [703, 204] width 193 height 36
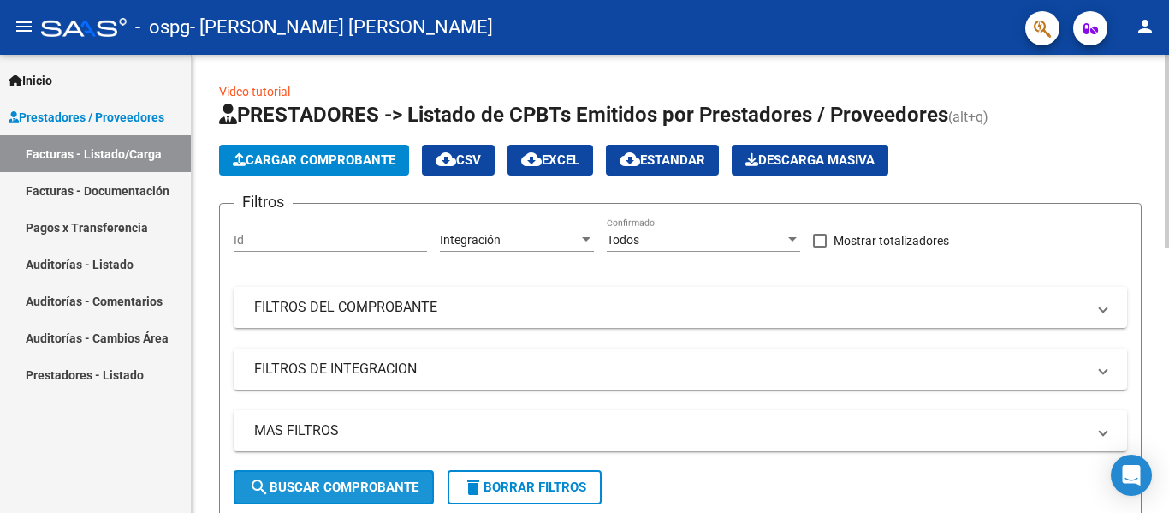
click at [345, 495] on button "search Buscar Comprobante" at bounding box center [334, 487] width 200 height 34
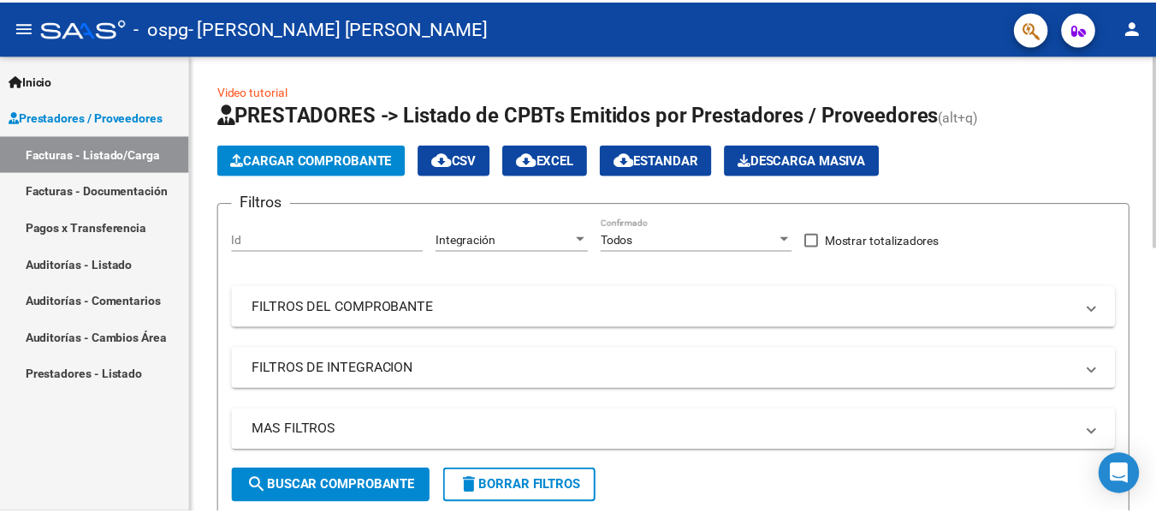
scroll to position [458, 0]
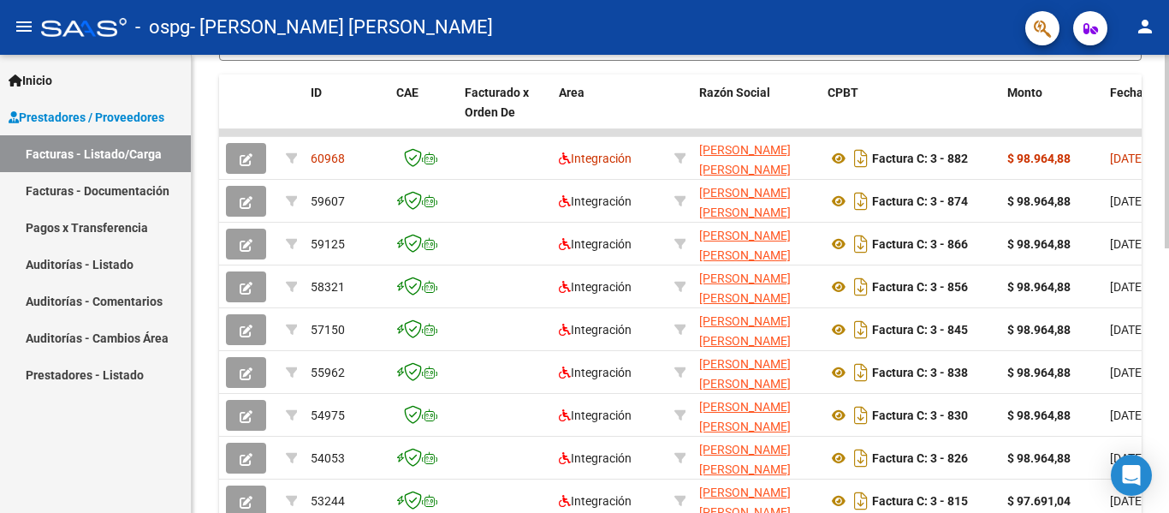
click at [1168, 377] on div at bounding box center [1167, 284] width 4 height 458
click at [1150, 31] on mat-icon "person" at bounding box center [1145, 26] width 21 height 21
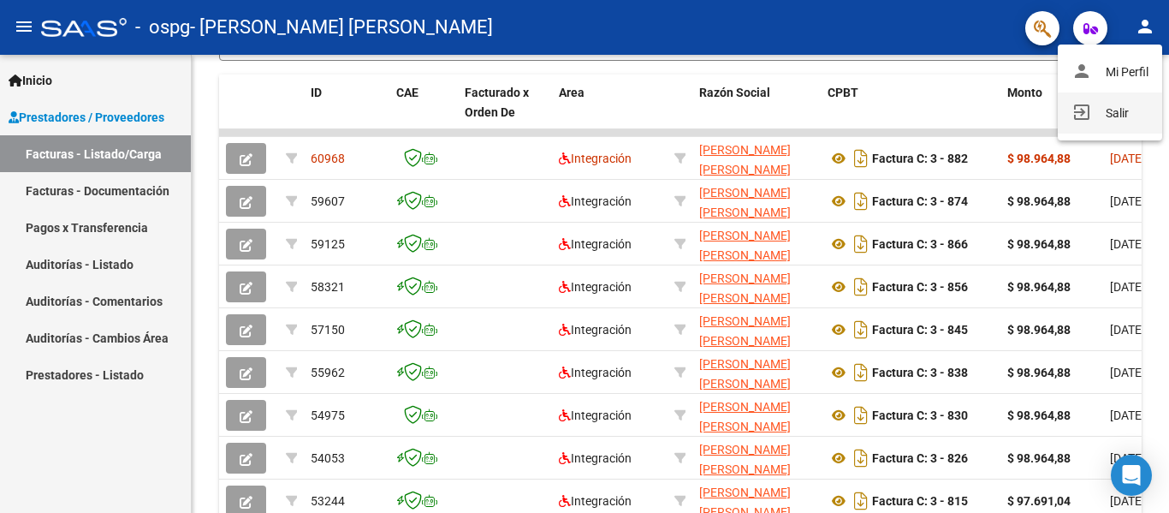
click at [1128, 114] on button "exit_to_app Salir" at bounding box center [1110, 112] width 104 height 41
